Goal: Information Seeking & Learning: Learn about a topic

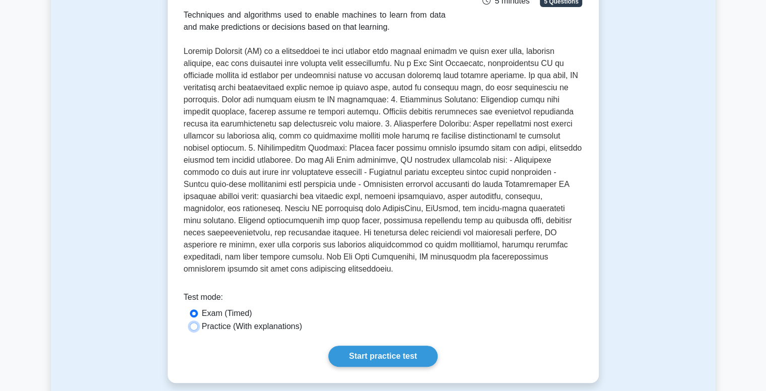
click at [193, 322] on input "Practice (With explanations)" at bounding box center [194, 326] width 8 height 8
radio input "true"
click at [344, 346] on link "Start practice test" at bounding box center [382, 356] width 109 height 21
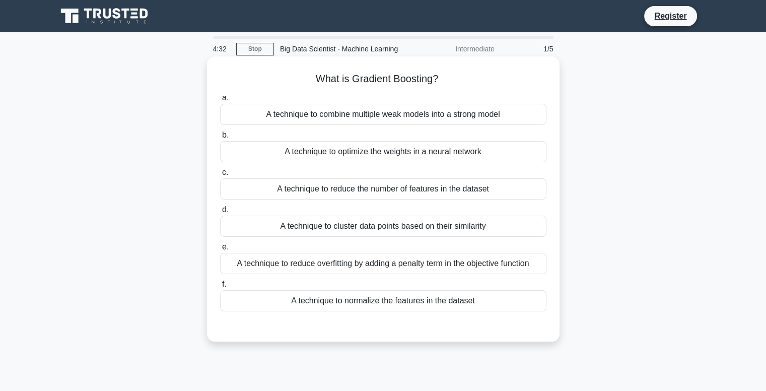
click at [453, 220] on div "A technique to cluster data points based on their similarity" at bounding box center [383, 226] width 326 height 21
click at [220, 213] on input "d. A technique to cluster data points based on their similarity" at bounding box center [220, 210] width 0 height 7
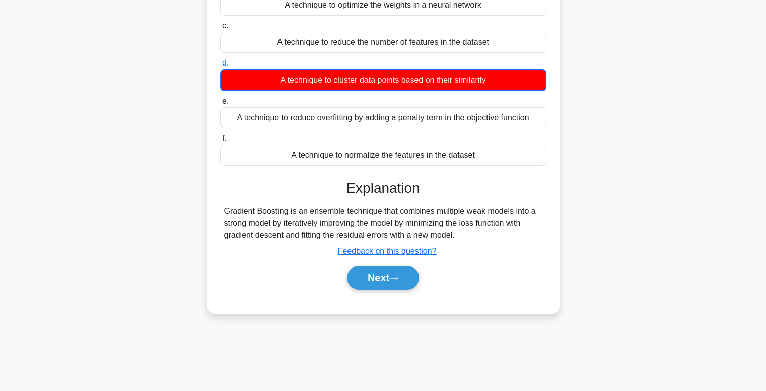
scroll to position [153, 0]
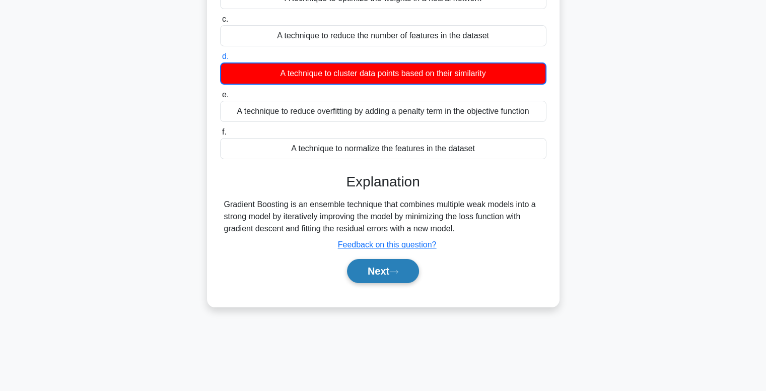
click at [385, 268] on button "Next" at bounding box center [383, 271] width 72 height 24
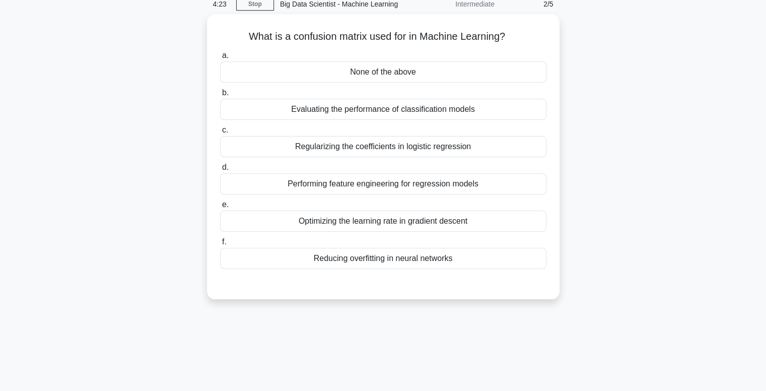
scroll to position [45, 0]
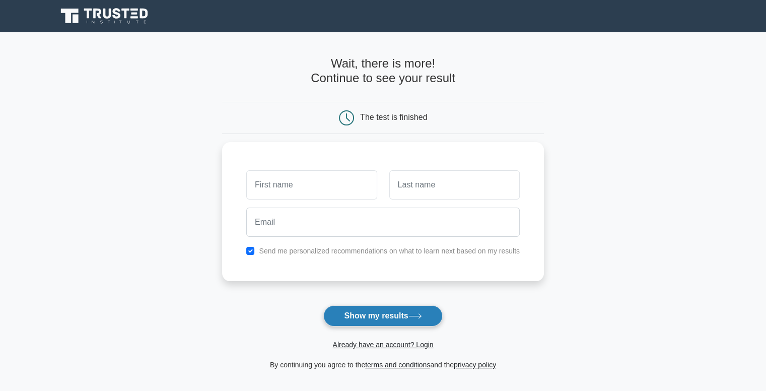
click at [348, 312] on button "Show my results" at bounding box center [382, 315] width 119 height 21
drag, startPoint x: 346, startPoint y: 312, endPoint x: 200, endPoint y: 318, distance: 146.8
click at [200, 318] on main "Wait, there is more! Continue to see your result The test is finished and the" at bounding box center [383, 213] width 766 height 363
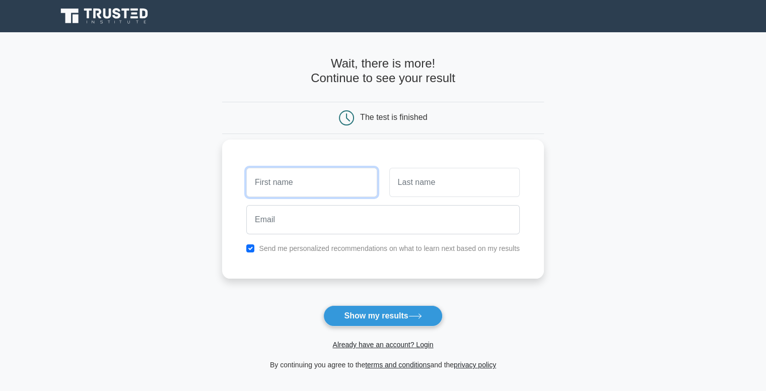
click at [314, 186] on input "text" at bounding box center [311, 182] width 130 height 29
type input "freaky"
click at [408, 186] on input "text" at bounding box center [454, 182] width 130 height 29
type input "retard"
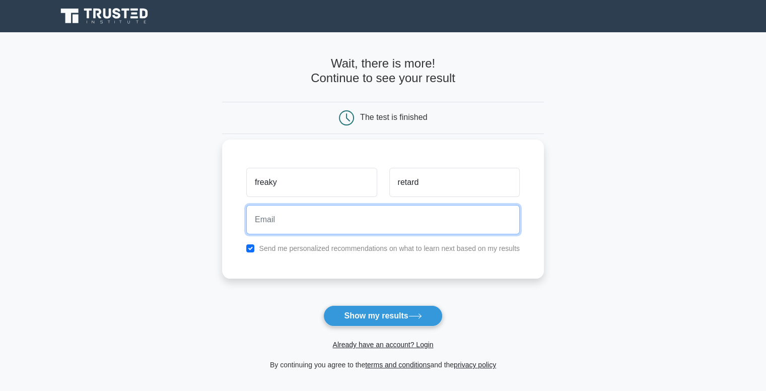
click at [402, 220] on input "email" at bounding box center [383, 219] width 274 height 29
type input "f"
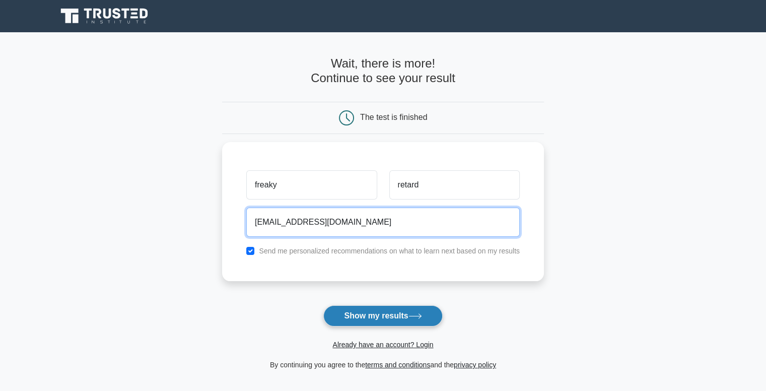
type input "[EMAIL_ADDRESS][DOMAIN_NAME]"
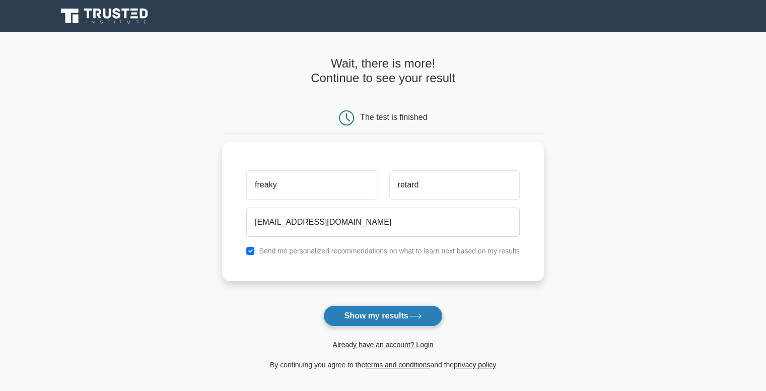
click at [388, 315] on button "Show my results" at bounding box center [382, 315] width 119 height 21
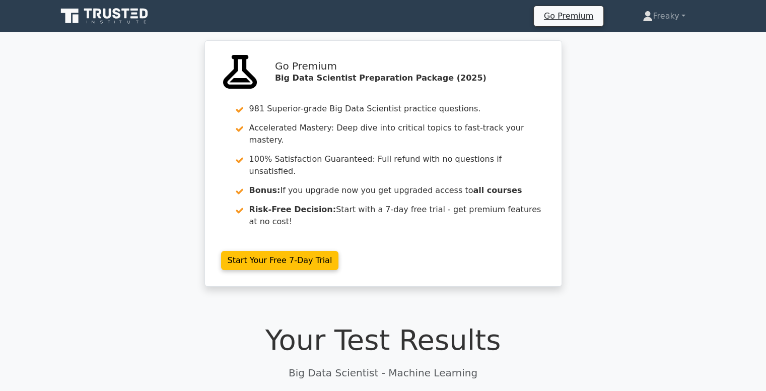
click at [612, 147] on div "flask Go Premium Big Data Scientist Preparation Package (2025) 981 Superior-gra…" at bounding box center [383, 169] width 766 height 258
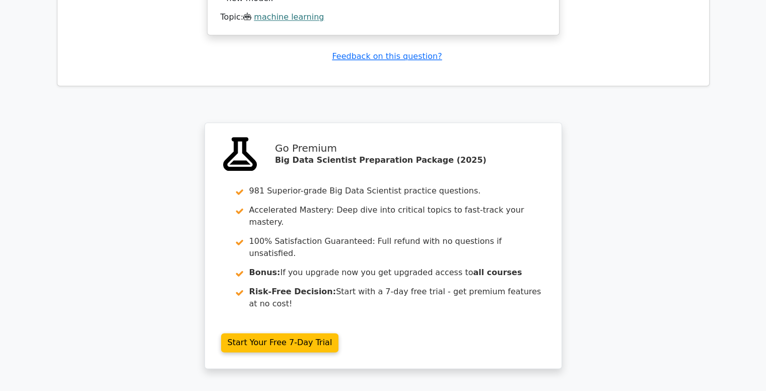
scroll to position [1215, 0]
